Goal: Task Accomplishment & Management: Complete application form

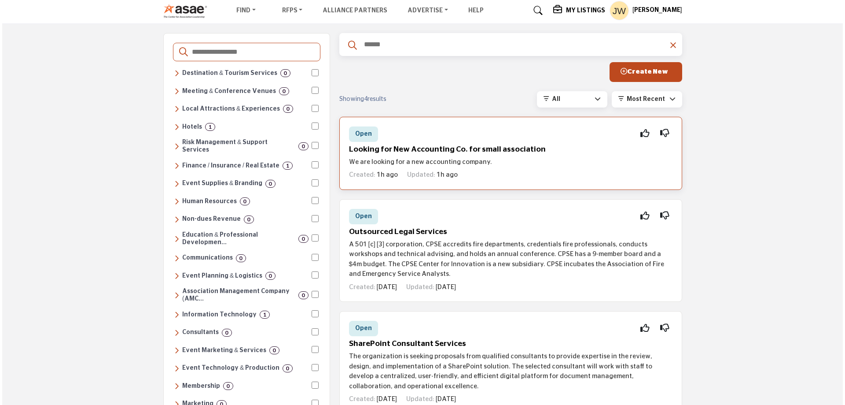
scroll to position [44, 0]
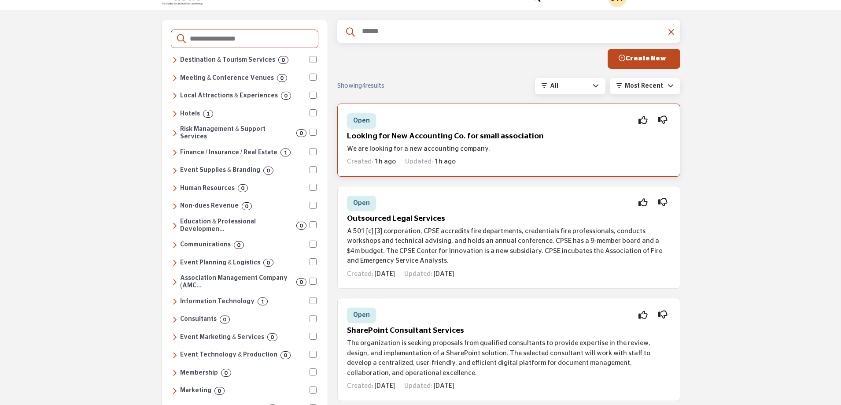
click at [493, 136] on h5 "Looking for New Accounting Co. for small association" at bounding box center [509, 136] width 324 height 9
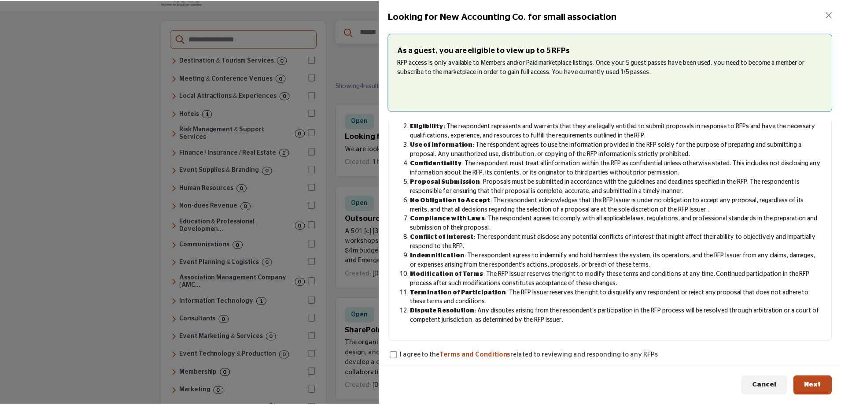
scroll to position [89, 0]
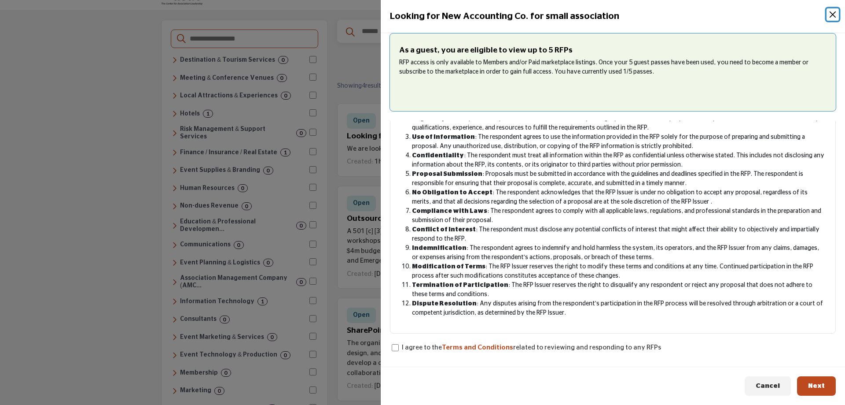
click at [833, 15] on button "Close" at bounding box center [833, 14] width 12 height 12
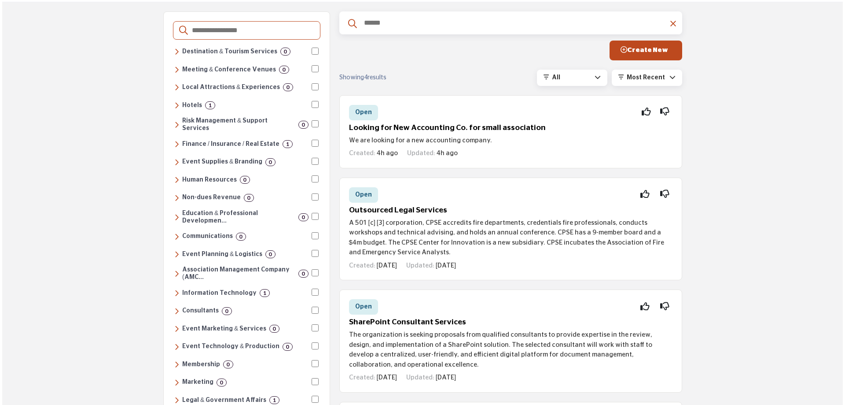
scroll to position [44, 0]
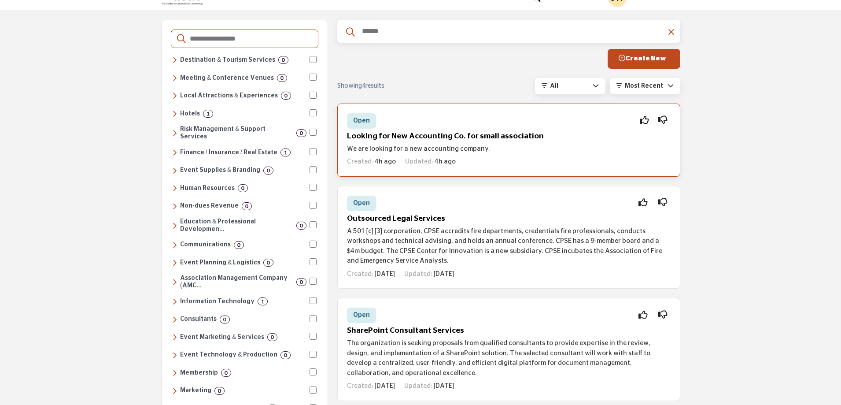
click at [557, 137] on h5 "Looking for New Accounting Co. for small association" at bounding box center [509, 136] width 324 height 9
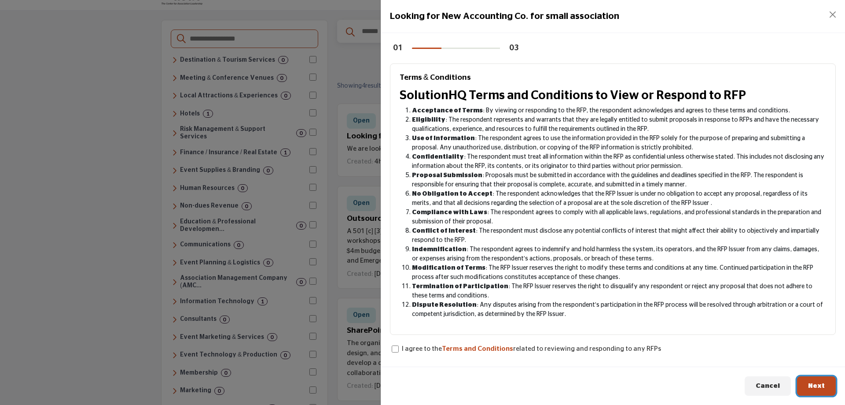
click at [818, 387] on span "Next" at bounding box center [816, 385] width 17 height 7
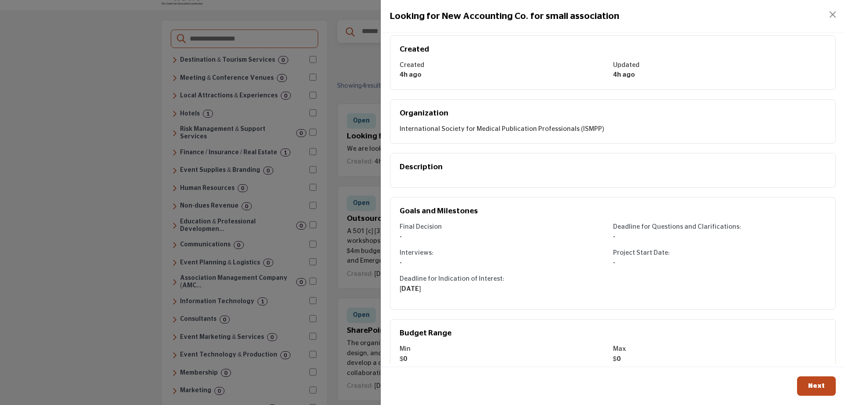
scroll to position [48, 0]
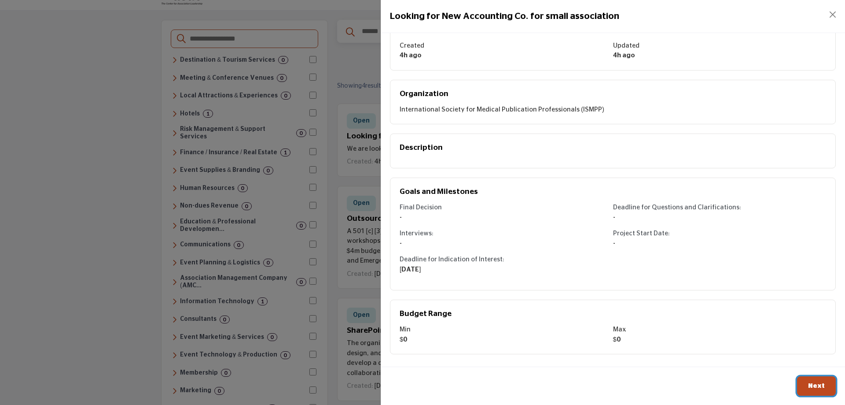
click at [817, 384] on span "Next" at bounding box center [816, 385] width 17 height 7
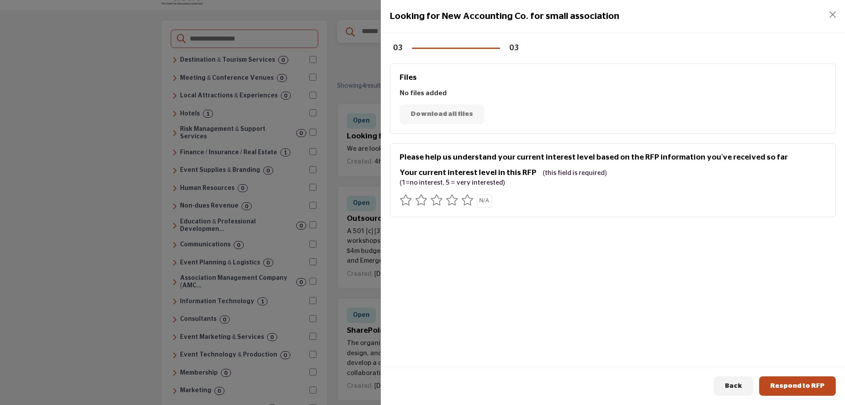
click at [461, 115] on div "Download all files" at bounding box center [613, 114] width 427 height 20
click at [469, 199] on icon at bounding box center [467, 199] width 12 height 11
click at [794, 384] on span "Respond to RFP" at bounding box center [797, 385] width 55 height 7
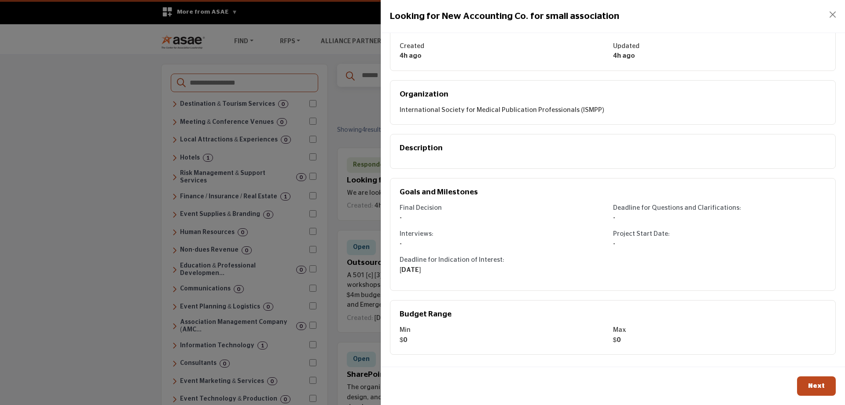
scroll to position [48, 0]
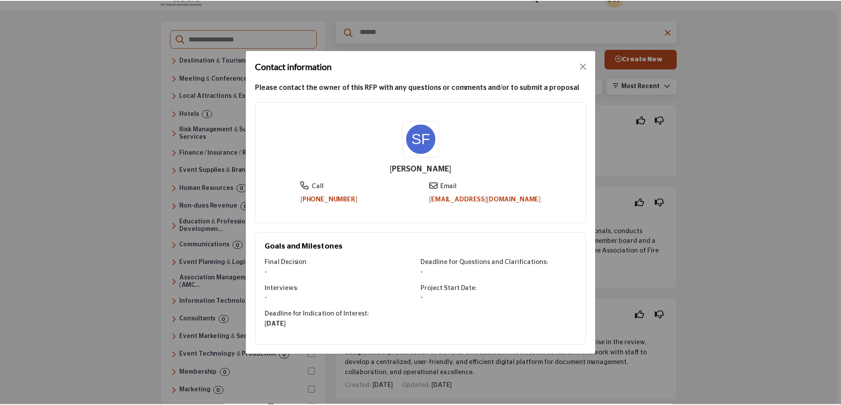
scroll to position [44, 0]
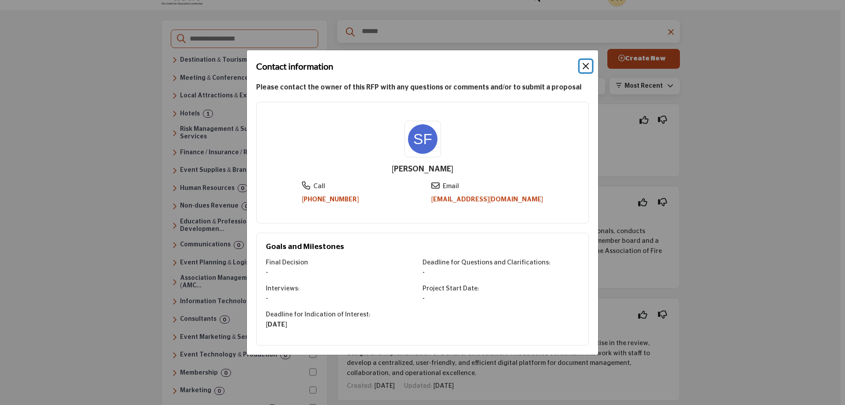
click at [586, 67] on button "Close" at bounding box center [586, 66] width 12 height 12
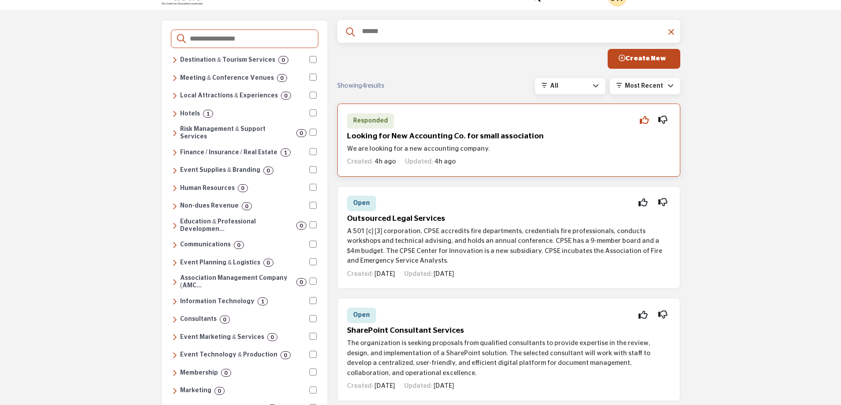
click at [641, 120] on icon at bounding box center [644, 120] width 9 height 0
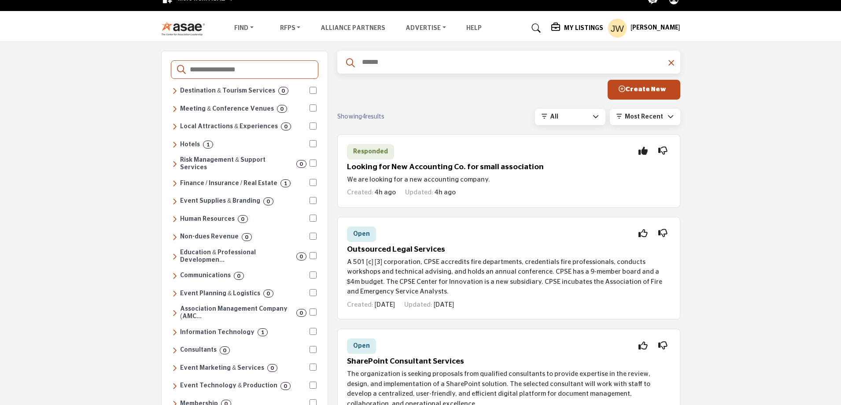
scroll to position [0, 0]
